Goal: Transaction & Acquisition: Download file/media

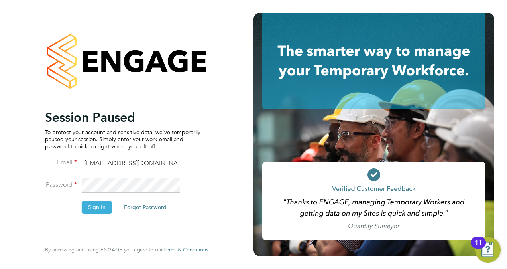
click at [90, 206] on button "Sign In" at bounding box center [97, 206] width 30 height 13
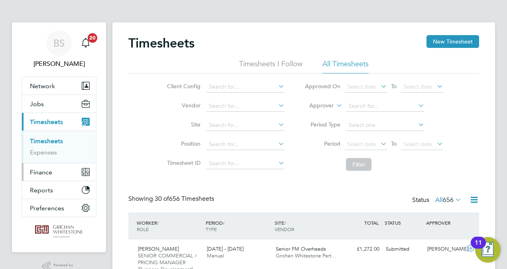
click at [43, 171] on span "Finance" at bounding box center [41, 172] width 22 height 8
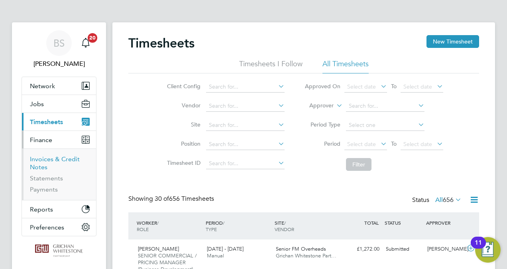
click at [47, 159] on link "Invoices & Credit Notes" at bounding box center [55, 163] width 50 height 16
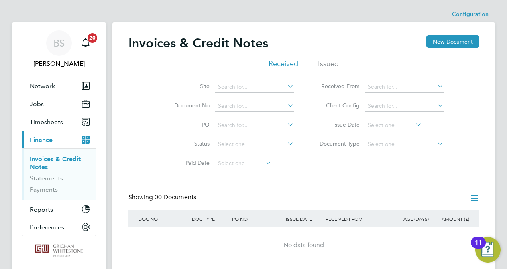
click at [329, 63] on li "Issued" at bounding box center [328, 66] width 21 height 14
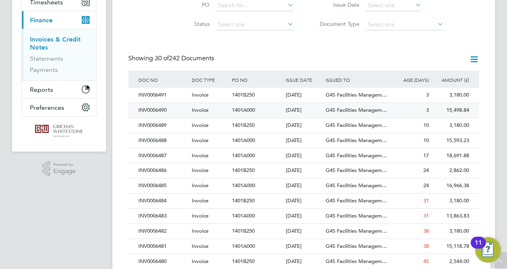
click at [167, 110] on div "INV0006490" at bounding box center [162, 110] width 53 height 15
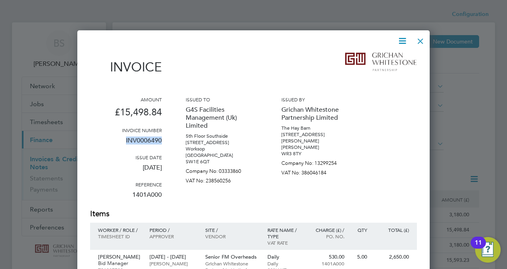
drag, startPoint x: 126, startPoint y: 141, endPoint x: 167, endPoint y: 140, distance: 40.3
click at [167, 140] on div "Amount £15,498.84 Invoice number INV0006490 Issue date [DATE] Reference 1401A00…" at bounding box center [253, 152] width 327 height 112
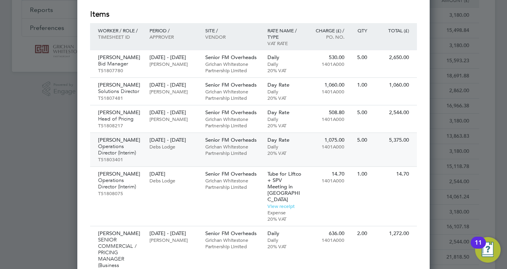
scroll to position [239, 0]
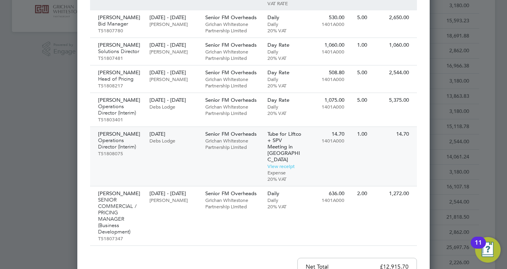
click at [132, 150] on p "Operations Director (Interim)" at bounding box center [119, 143] width 43 height 13
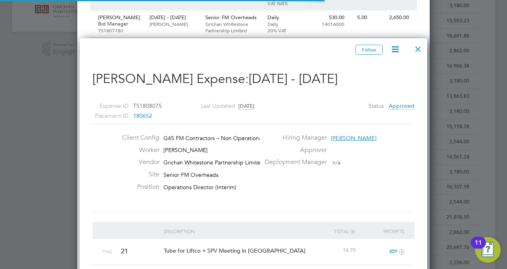
scroll to position [4, 4]
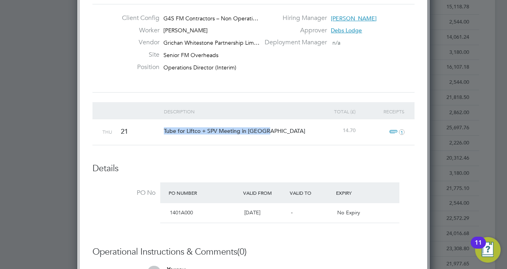
drag, startPoint x: 162, startPoint y: 129, endPoint x: 277, endPoint y: 132, distance: 115.6
click at [277, 132] on div "Tube for Liftco + SPV Meeting in [GEOGRAPHIC_DATA]" at bounding box center [235, 130] width 147 height 23
copy span "Tube for Liftco + SPV Meeting in [GEOGRAPHIC_DATA]"
drag, startPoint x: 342, startPoint y: 130, endPoint x: 356, endPoint y: 130, distance: 14.0
click at [356, 130] on div "14.70" at bounding box center [333, 130] width 49 height 23
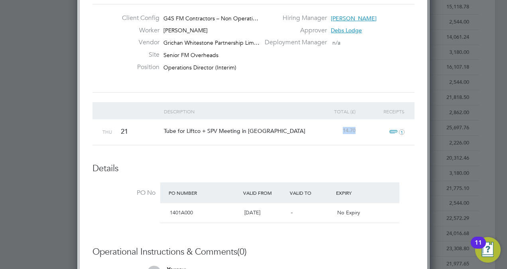
copy span "14.70"
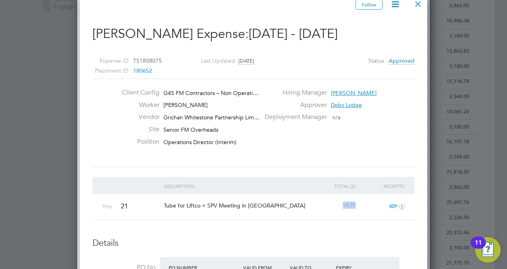
scroll to position [239, 0]
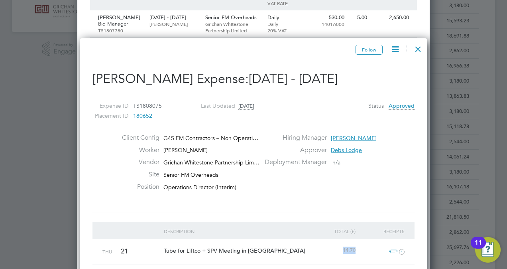
click at [419, 49] on div at bounding box center [418, 47] width 14 height 14
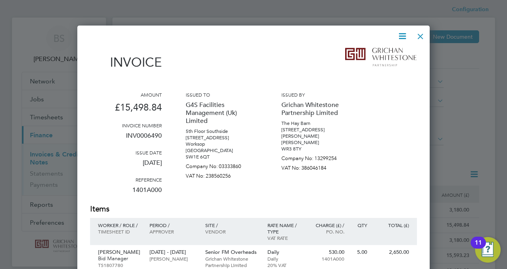
scroll to position [0, 0]
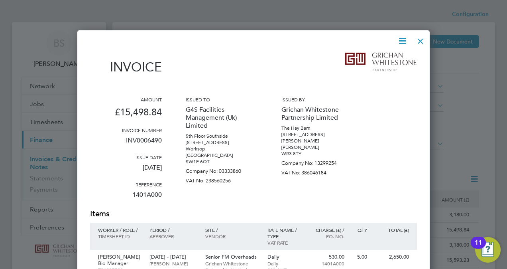
click at [403, 41] on icon at bounding box center [402, 41] width 10 height 10
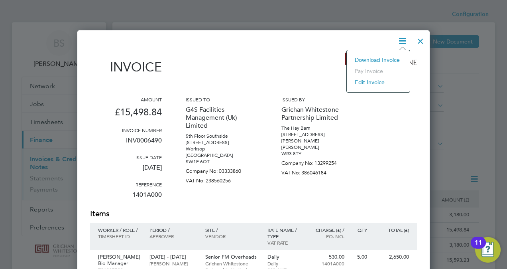
click at [376, 61] on li "Download Invoice" at bounding box center [378, 59] width 55 height 11
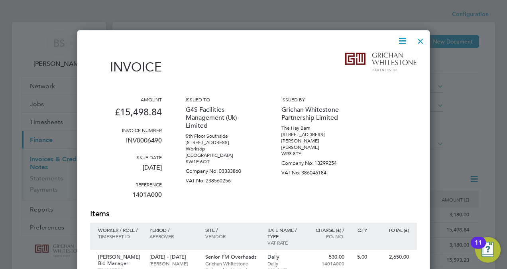
click at [422, 43] on div at bounding box center [420, 39] width 14 height 14
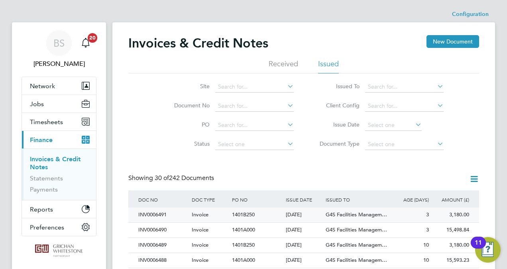
click at [155, 216] on div "INV0006491" at bounding box center [162, 214] width 53 height 15
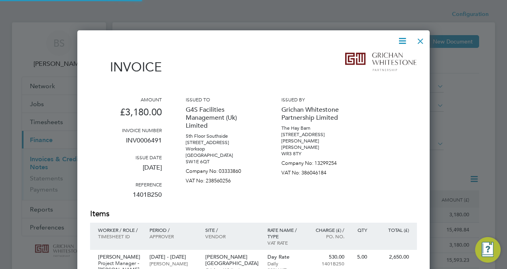
scroll to position [419, 353]
drag, startPoint x: 126, startPoint y: 140, endPoint x: 163, endPoint y: 140, distance: 37.1
click at [163, 140] on div "Amount £3,180.00 Invoice number INV0006491 Issue date [DATE] Reference 1401B250…" at bounding box center [253, 152] width 327 height 112
copy p "INV0006491"
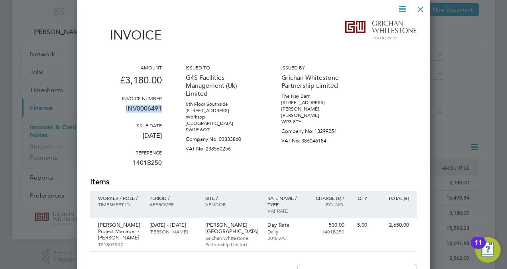
scroll to position [40, 0]
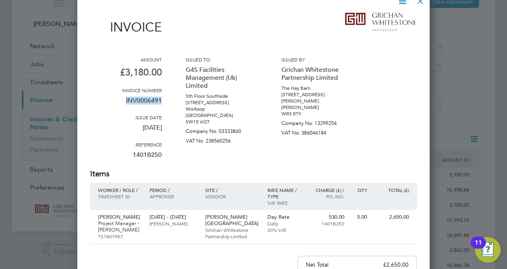
copy p "INV0006491"
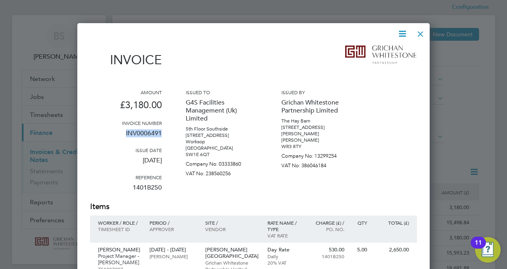
scroll to position [0, 0]
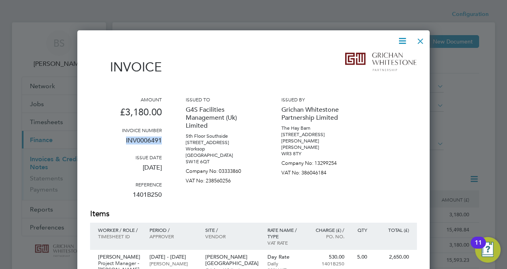
click at [402, 40] on icon at bounding box center [402, 41] width 10 height 10
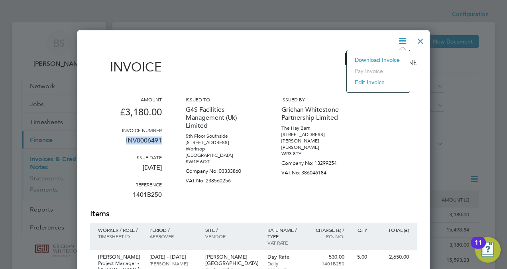
click at [375, 59] on li "Download Invoice" at bounding box center [378, 59] width 55 height 11
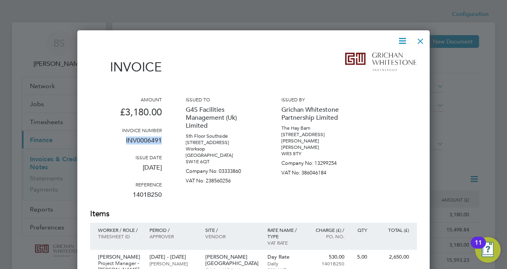
click at [419, 40] on div at bounding box center [420, 39] width 14 height 14
